Goal: Task Accomplishment & Management: Manage account settings

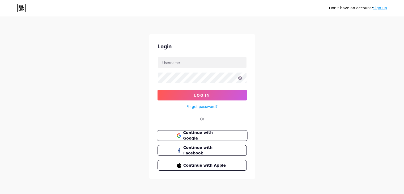
click at [207, 136] on span "Continue with Google" at bounding box center [205, 135] width 44 height 11
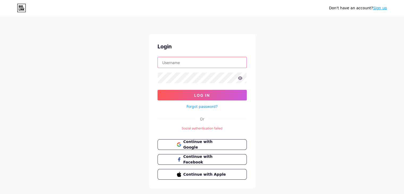
click at [188, 63] on input "text" at bounding box center [202, 62] width 89 height 11
click at [201, 162] on button "Continue with Facebook" at bounding box center [202, 159] width 90 height 11
